Goal: Transaction & Acquisition: Subscribe to service/newsletter

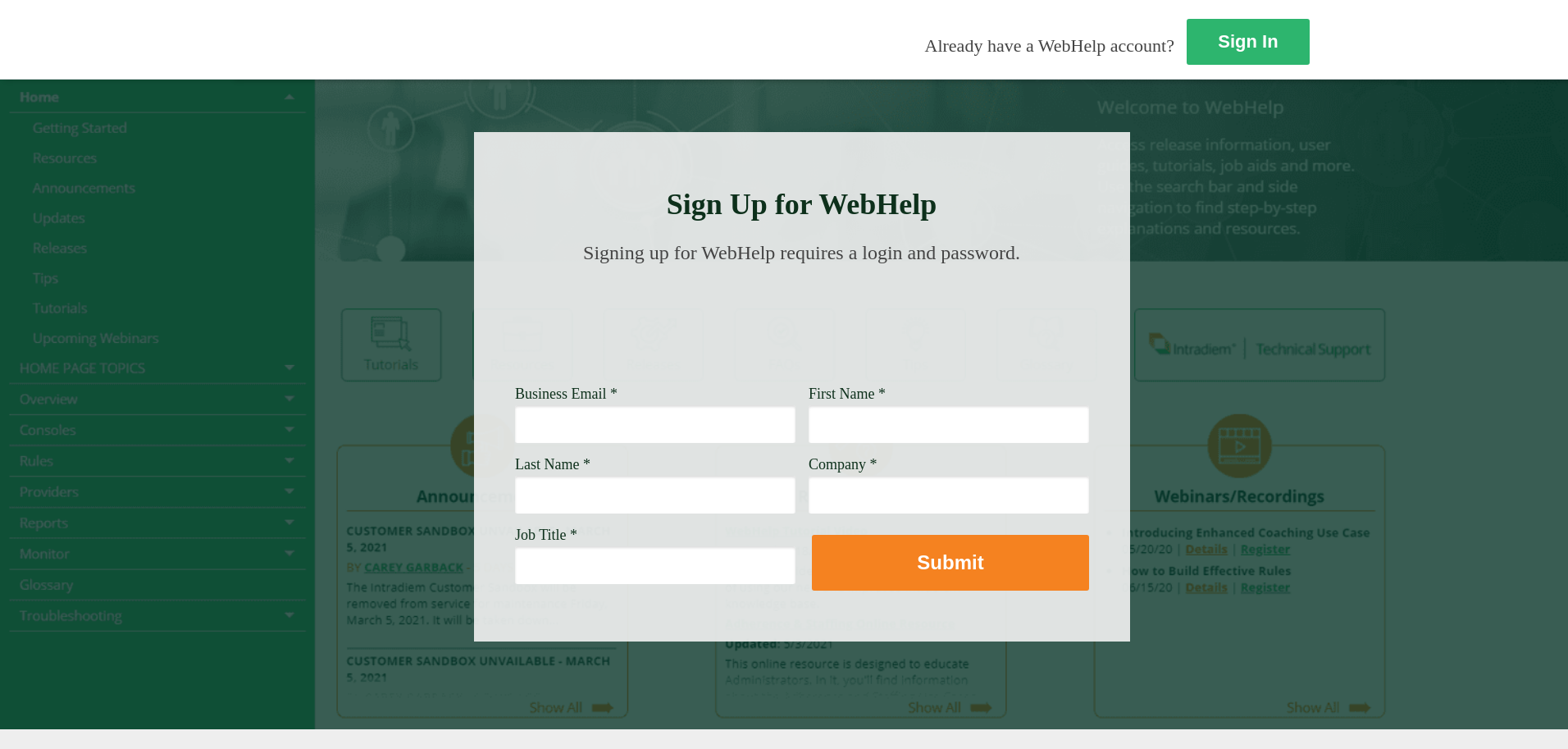
click at [515, 420] on input "Business Email *" at bounding box center [655, 425] width 280 height 38
click at [1219, 37] on strong "Sign In" at bounding box center [1248, 42] width 60 height 20
click at [515, 430] on input "[PERSON_NAME]" at bounding box center [655, 425] width 280 height 38
type input "j"
paste input "[PERSON_NAME][EMAIL_ADDRESS][DOMAIN_NAME]"
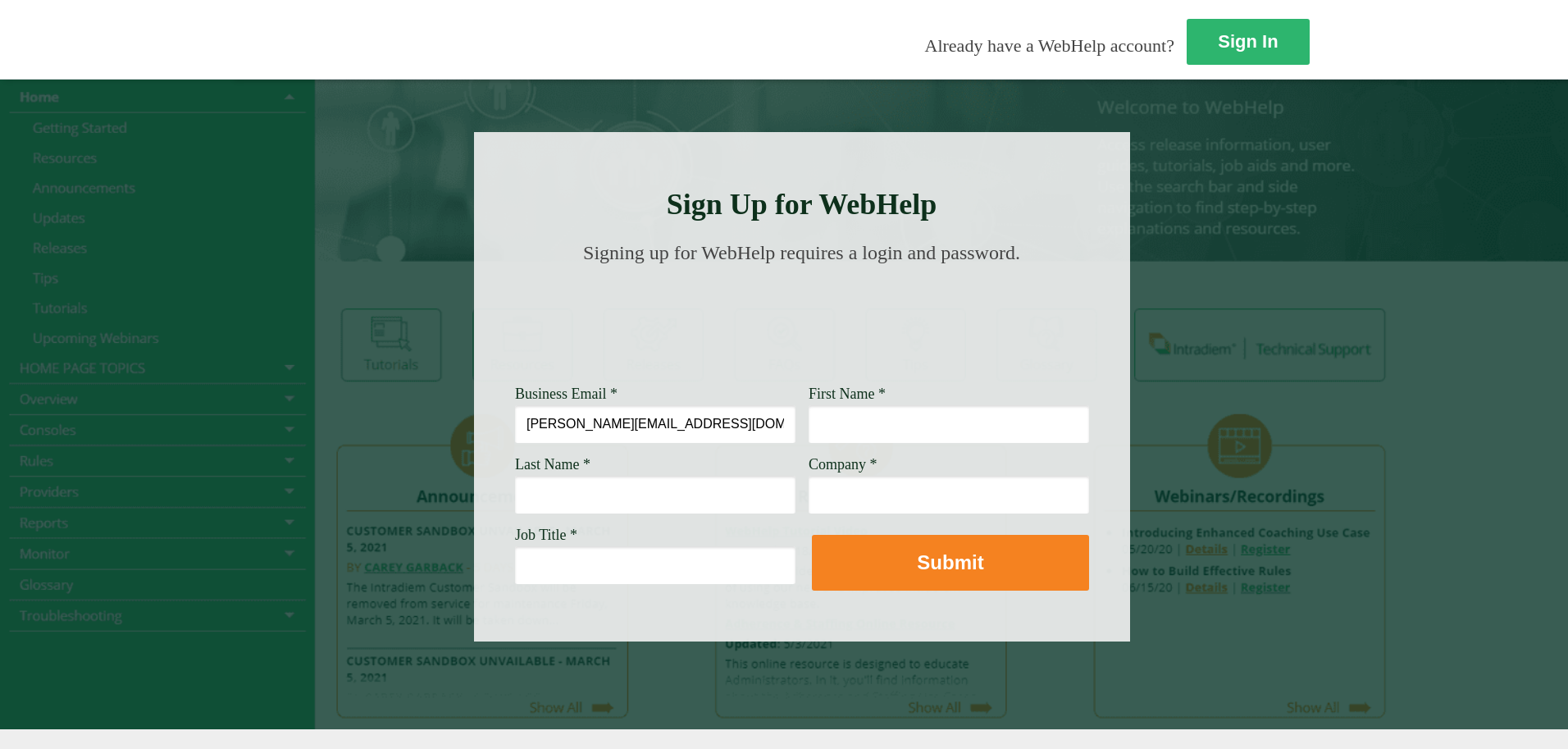
type input "[PERSON_NAME][EMAIL_ADDRESS][DOMAIN_NAME]"
type input "[PERSON_NAME]"
type input "[PERSON_NAME] [PERSON_NAME]"
type input "[PERSON_NAME] Fargo"
drag, startPoint x: 447, startPoint y: 571, endPoint x: 435, endPoint y: 558, distance: 17.7
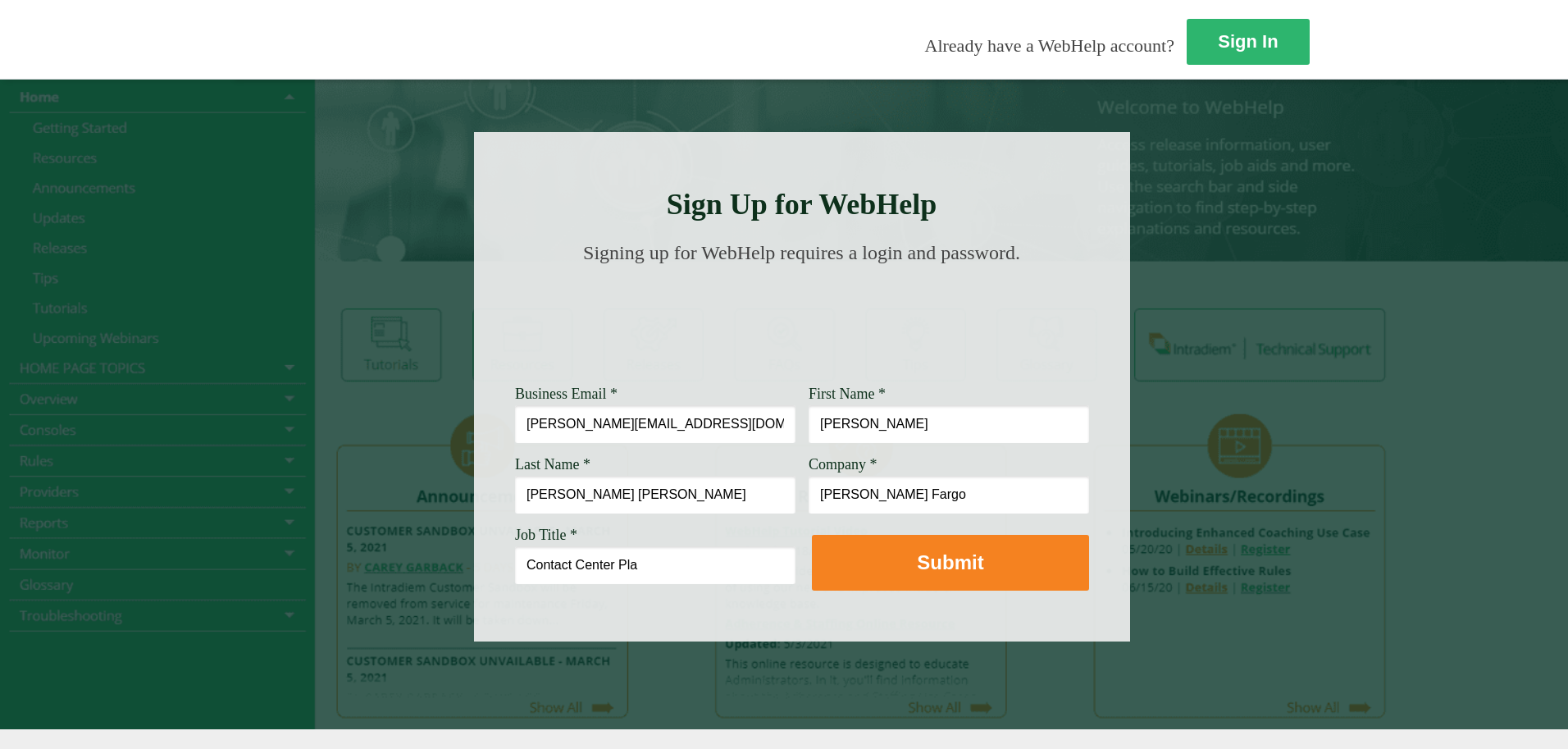
click at [515, 571] on input "Contact Center Pla" at bounding box center [655, 566] width 280 height 38
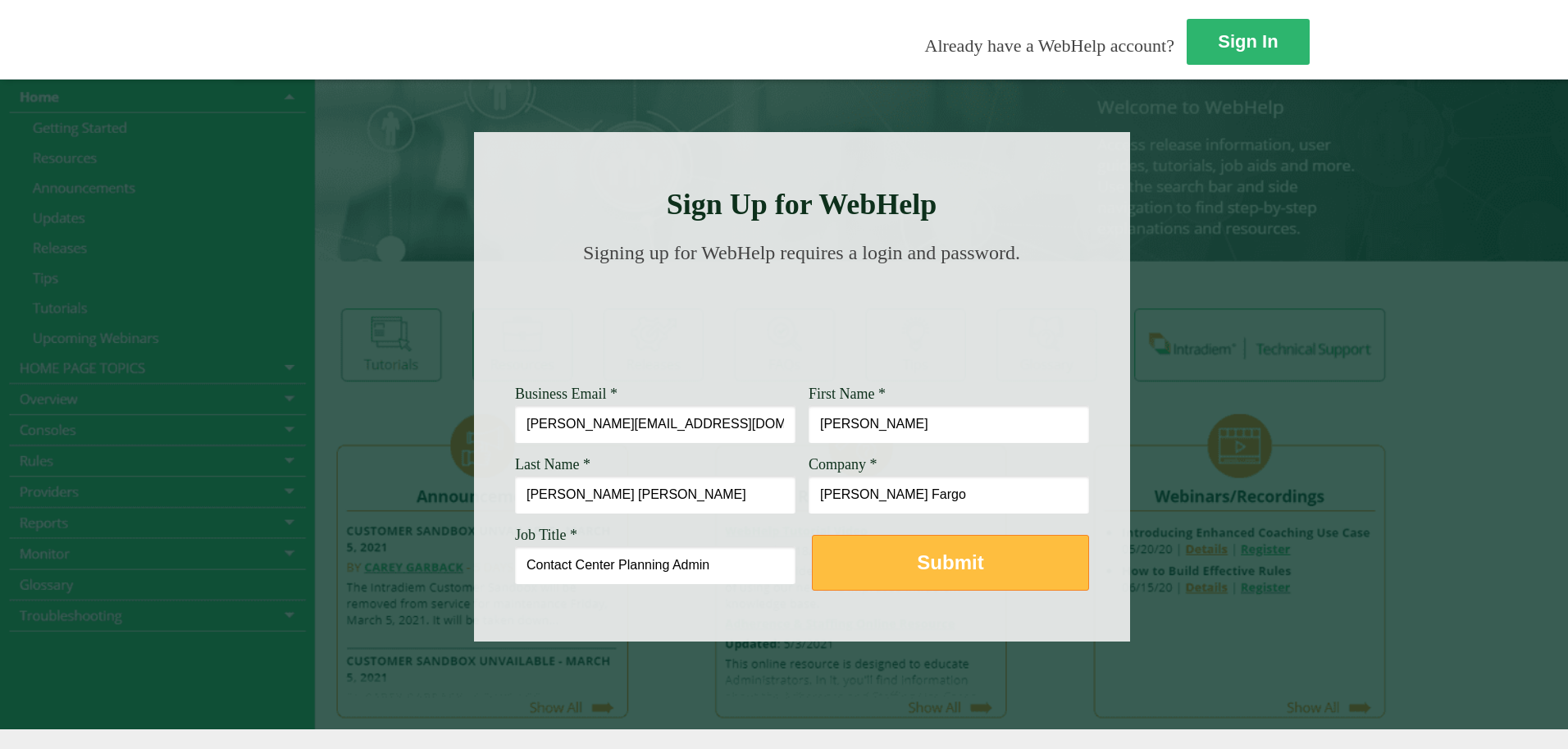
type input "Contact Center Planning Admin"
click at [812, 565] on button "Submit" at bounding box center [950, 563] width 278 height 55
click at [812, 570] on button "Submit" at bounding box center [950, 563] width 278 height 55
